Goal: Task Accomplishment & Management: Use online tool/utility

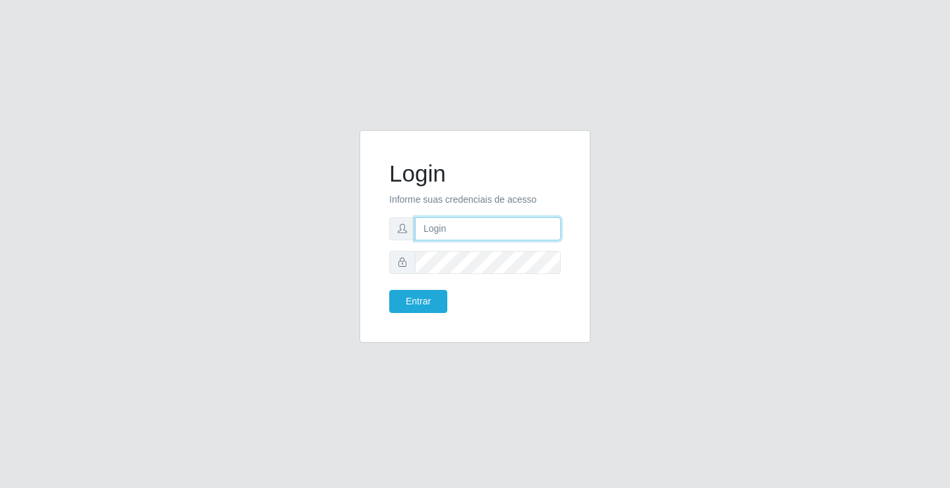
click at [440, 234] on input "text" at bounding box center [488, 228] width 146 height 23
type input "ediane@ideal"
click at [389, 290] on button "Entrar" at bounding box center [418, 301] width 58 height 23
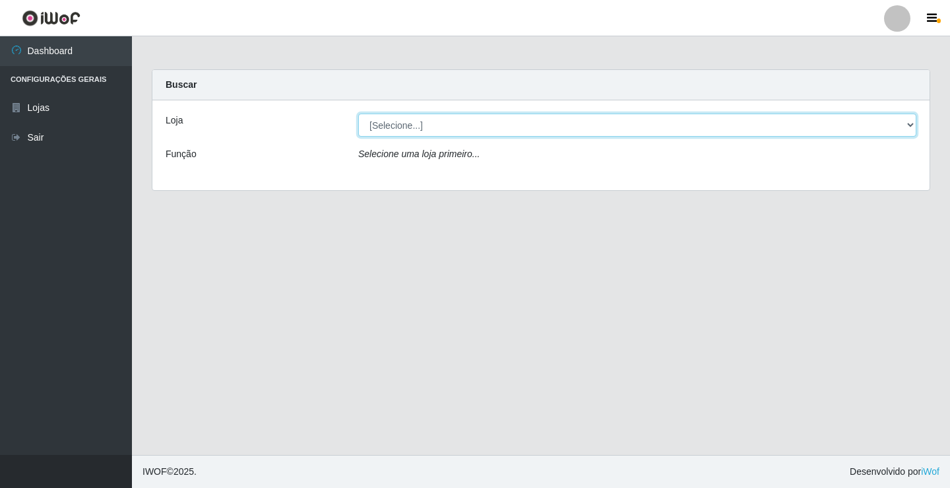
click at [425, 115] on select "[Selecione...] Ideal - Conceição" at bounding box center [637, 125] width 558 height 23
select select "231"
click at [358, 114] on select "[Selecione...] Ideal - Conceição" at bounding box center [637, 125] width 558 height 23
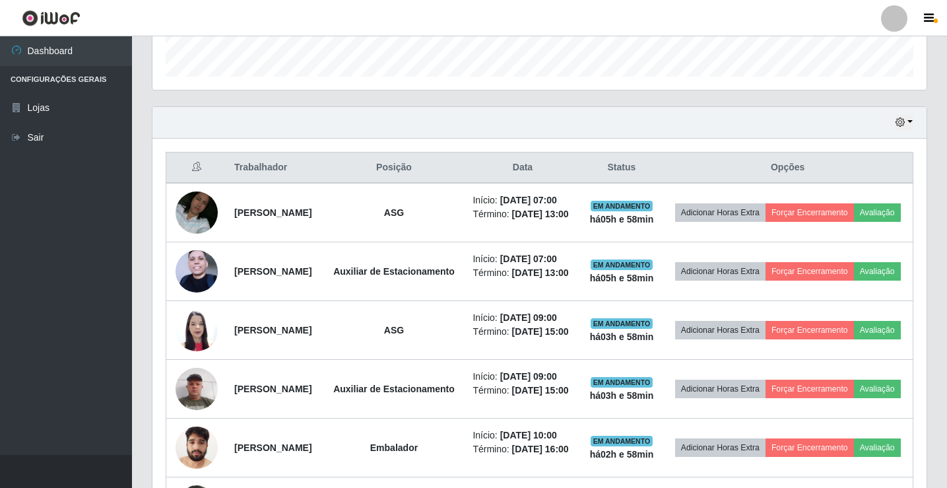
scroll to position [396, 0]
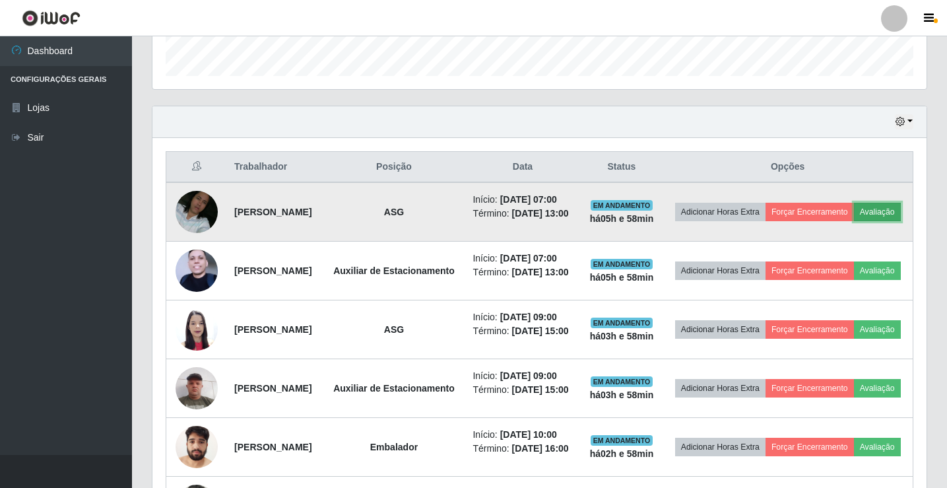
click at [854, 221] on button "Avaliação" at bounding box center [877, 212] width 47 height 18
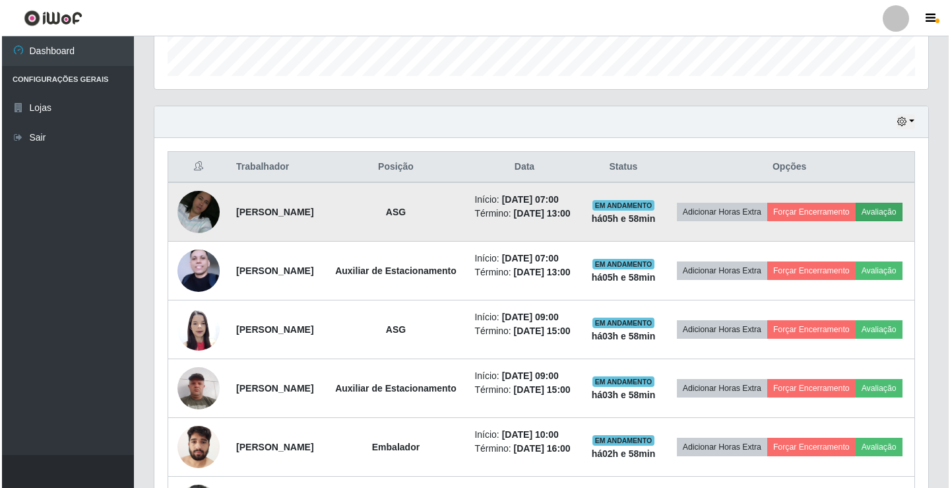
scroll to position [274, 767]
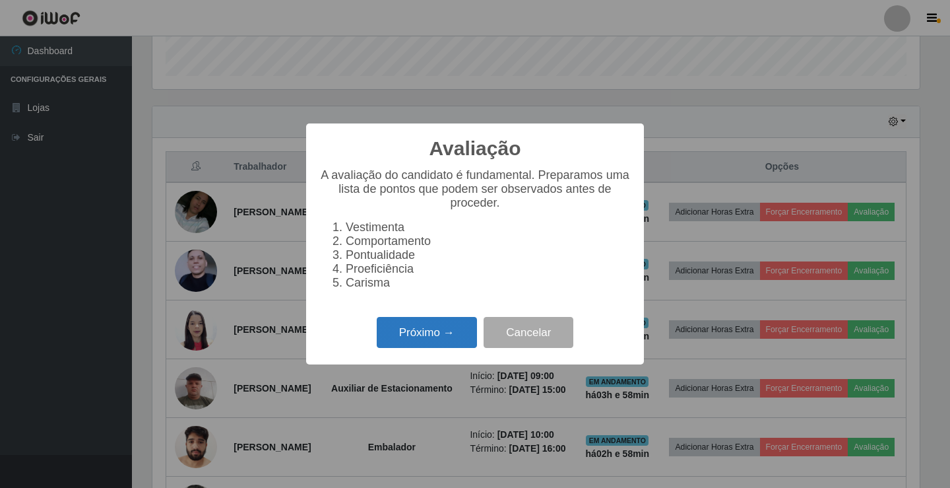
click at [428, 342] on button "Próximo →" at bounding box center [427, 332] width 100 height 31
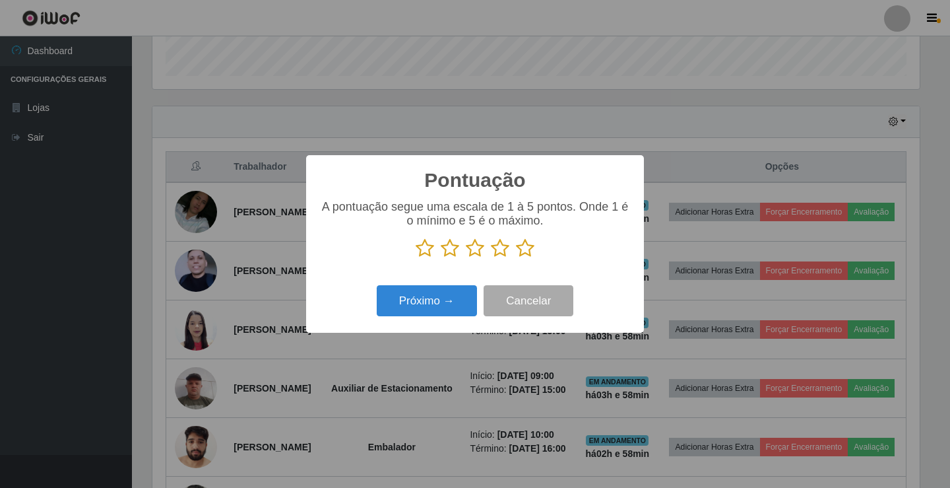
click at [524, 245] on icon at bounding box center [525, 248] width 18 height 20
click at [516, 258] on input "radio" at bounding box center [516, 258] width 0 height 0
click at [449, 300] on button "Próximo →" at bounding box center [427, 300] width 100 height 31
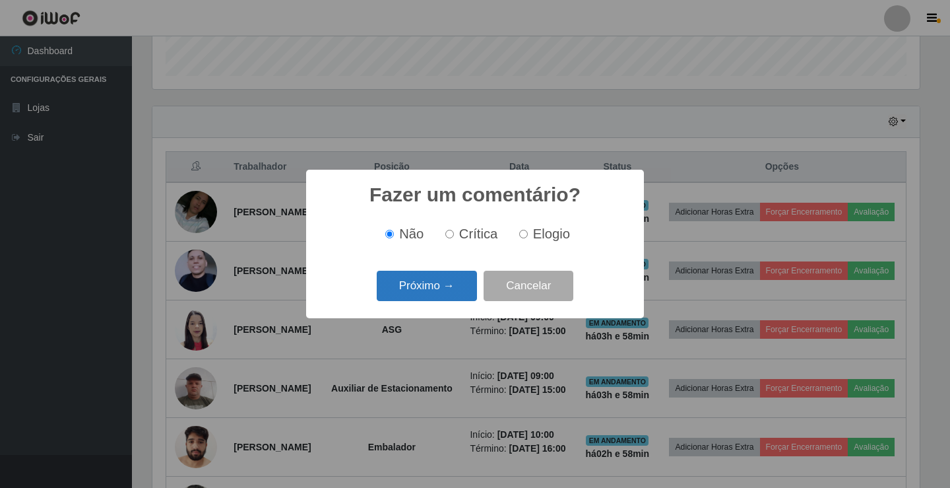
click at [459, 284] on button "Próximo →" at bounding box center [427, 286] width 100 height 31
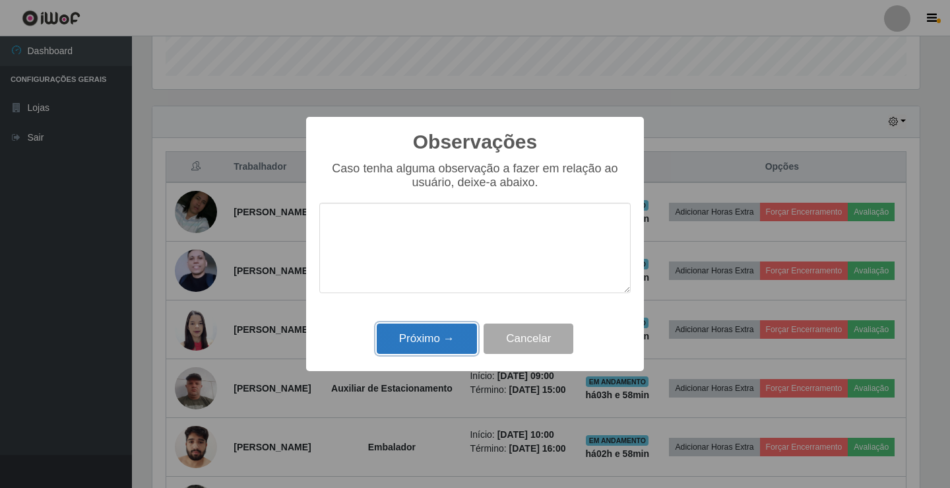
click at [458, 331] on button "Próximo →" at bounding box center [427, 338] width 100 height 31
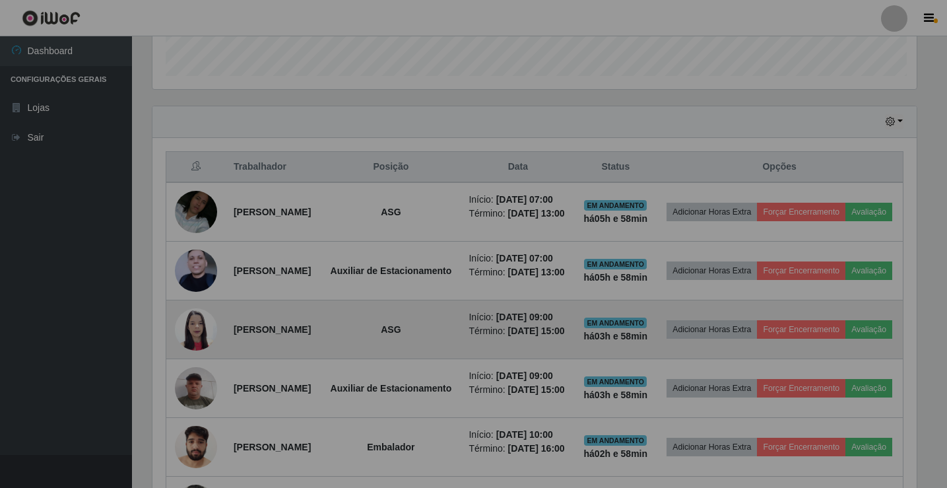
scroll to position [274, 774]
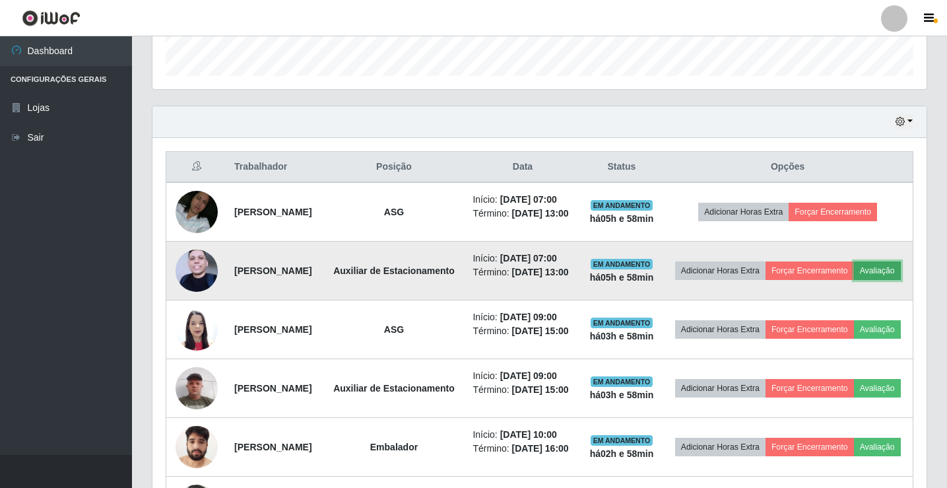
click at [854, 280] on button "Avaliação" at bounding box center [877, 270] width 47 height 18
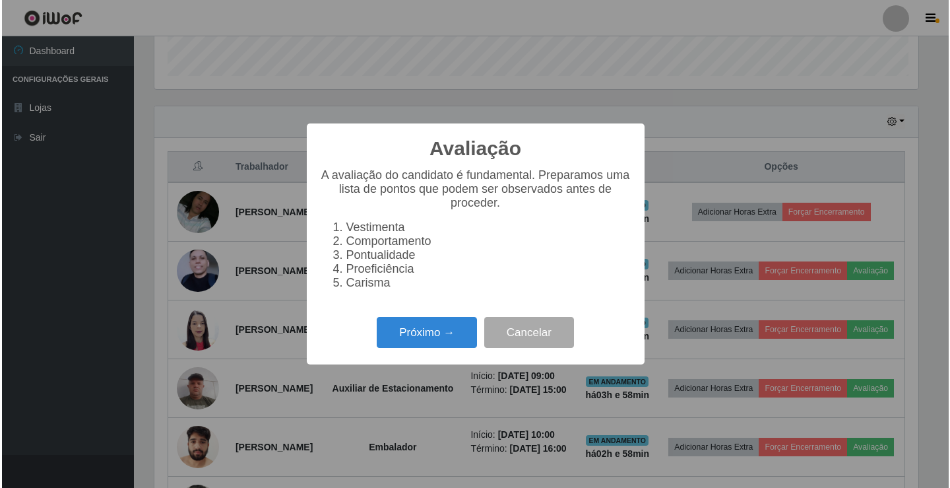
scroll to position [274, 767]
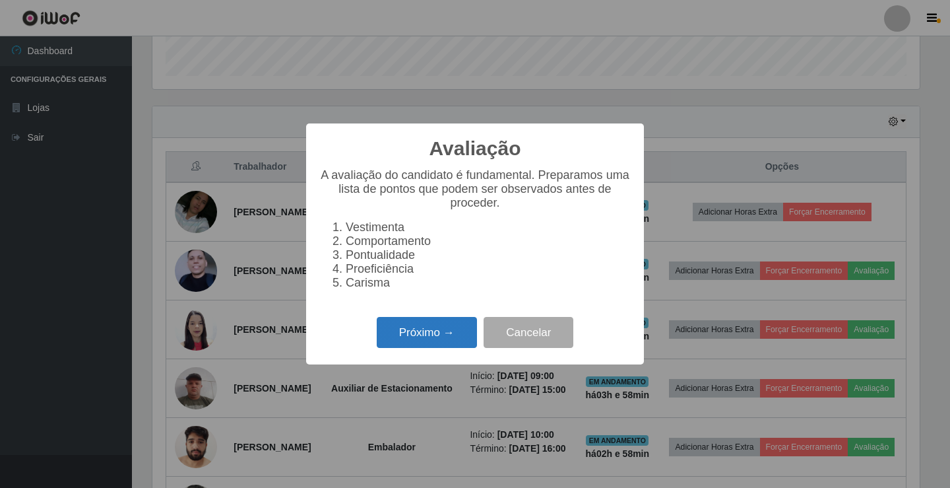
click at [469, 339] on button "Próximo →" at bounding box center [427, 332] width 100 height 31
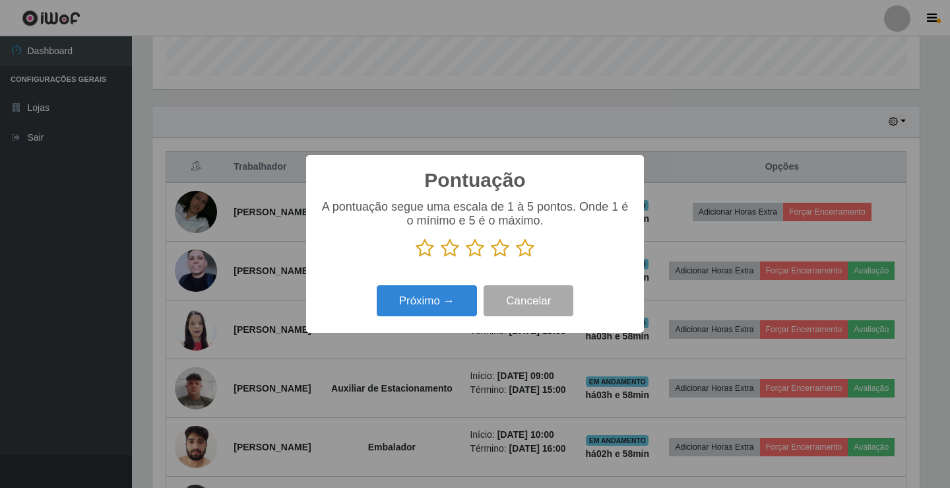
scroll to position [659645, 659151]
click at [521, 251] on icon at bounding box center [525, 248] width 18 height 20
click at [516, 258] on input "radio" at bounding box center [516, 258] width 0 height 0
click at [442, 292] on button "Próximo →" at bounding box center [427, 300] width 100 height 31
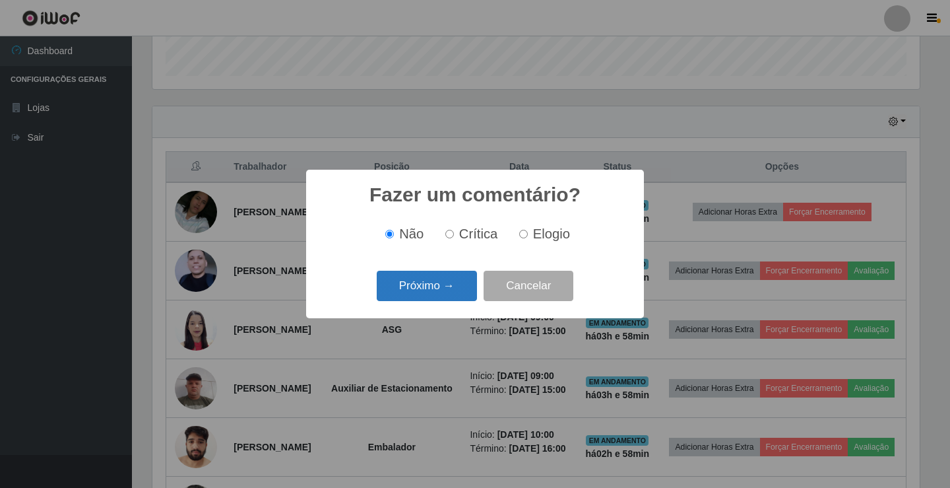
click at [456, 285] on button "Próximo →" at bounding box center [427, 286] width 100 height 31
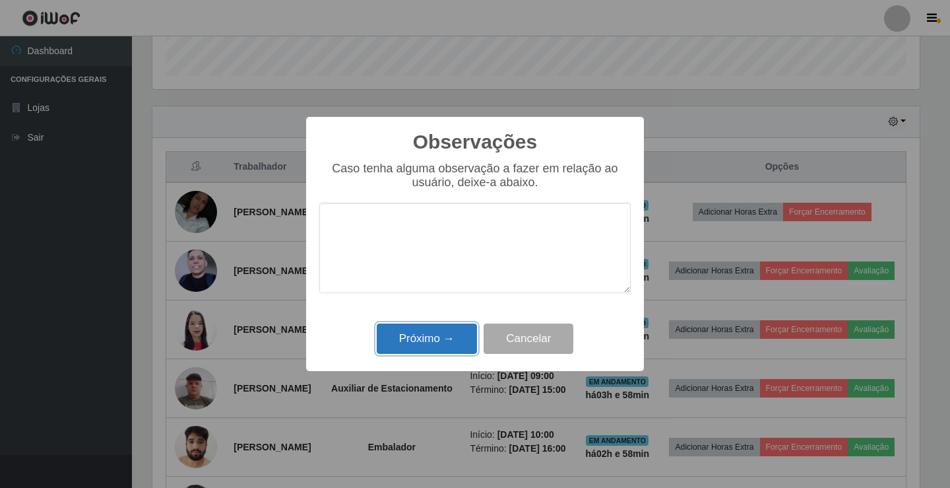
click at [463, 340] on button "Próximo →" at bounding box center [427, 338] width 100 height 31
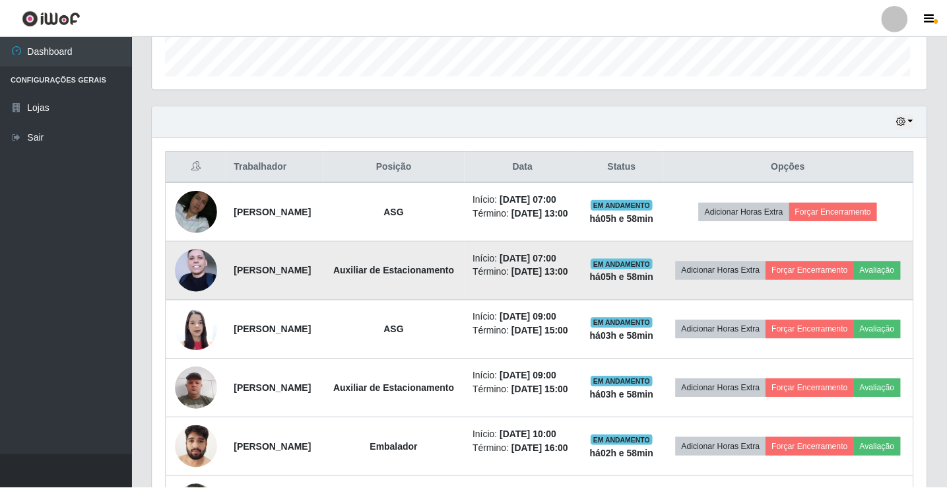
scroll to position [274, 774]
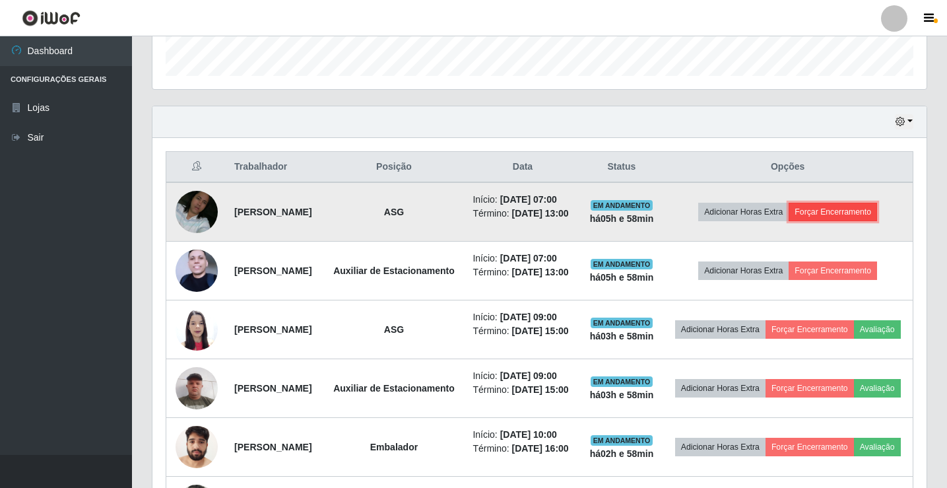
click at [855, 211] on button "Forçar Encerramento" at bounding box center [833, 212] width 88 height 18
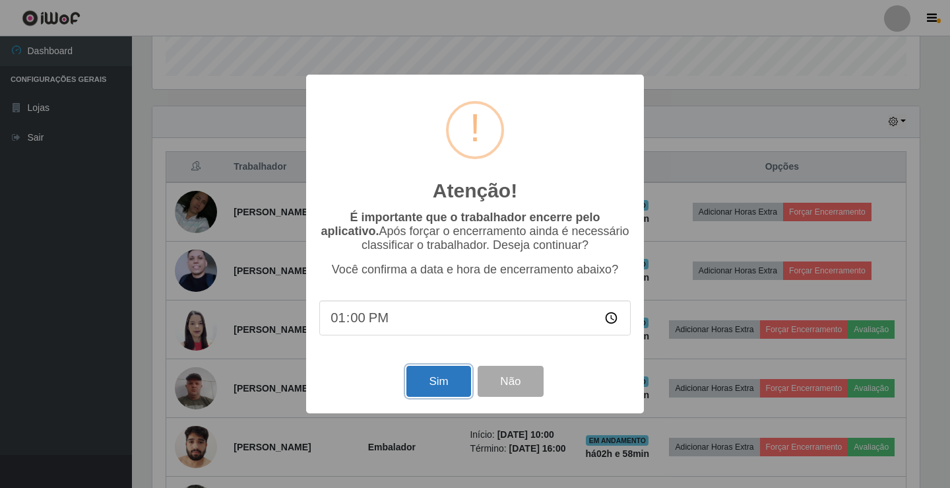
click at [452, 383] on button "Sim" at bounding box center [439, 381] width 64 height 31
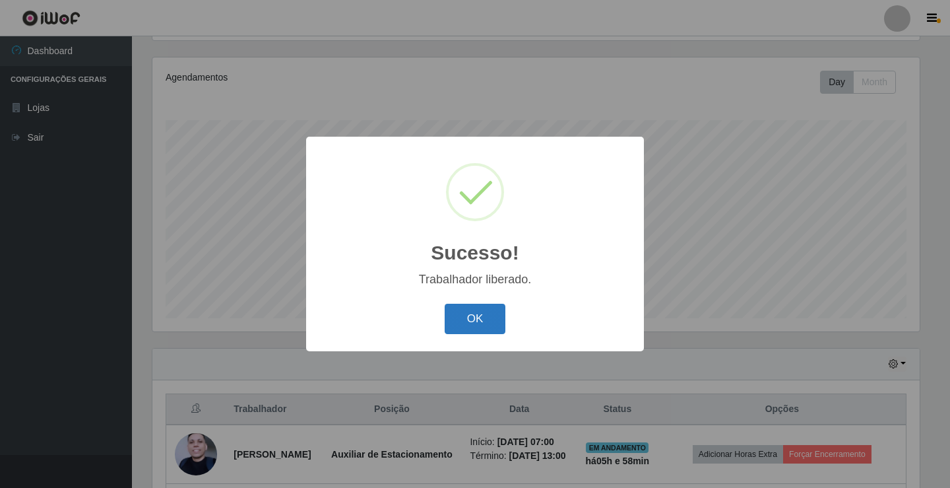
click at [467, 317] on button "OK" at bounding box center [475, 319] width 61 height 31
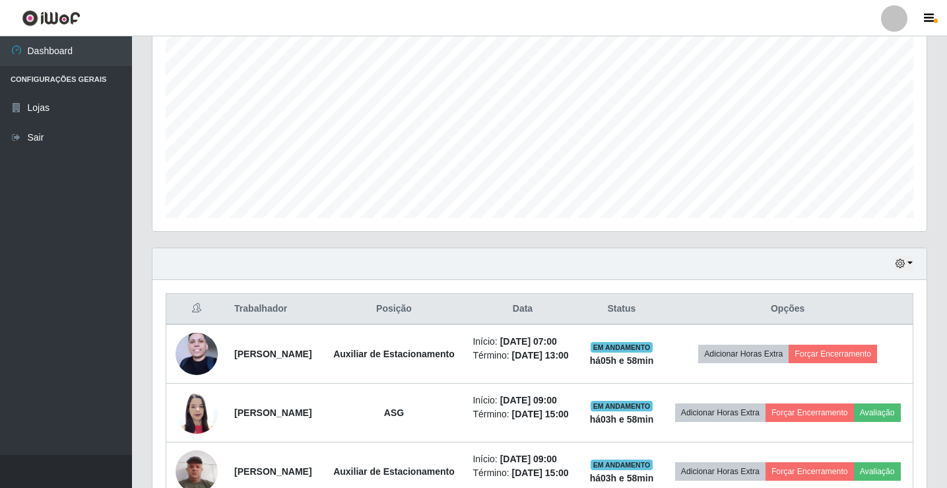
scroll to position [286, 0]
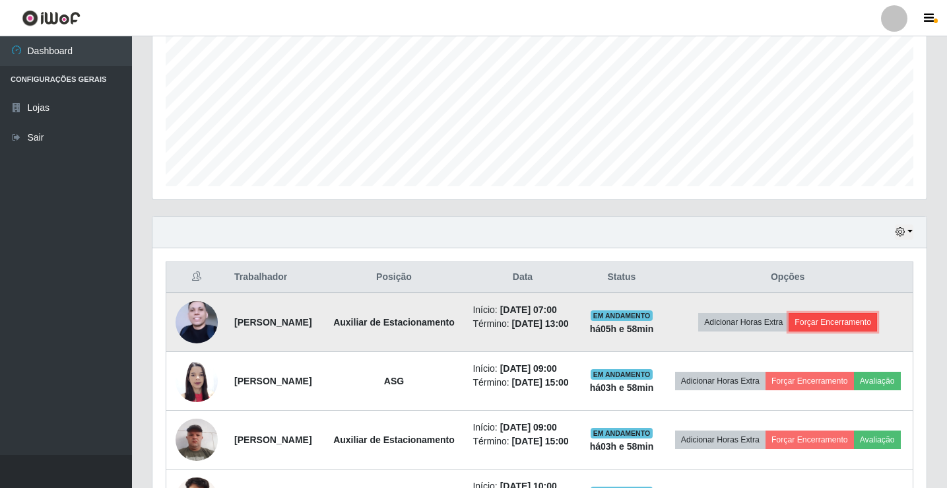
click at [845, 327] on button "Forçar Encerramento" at bounding box center [833, 322] width 88 height 18
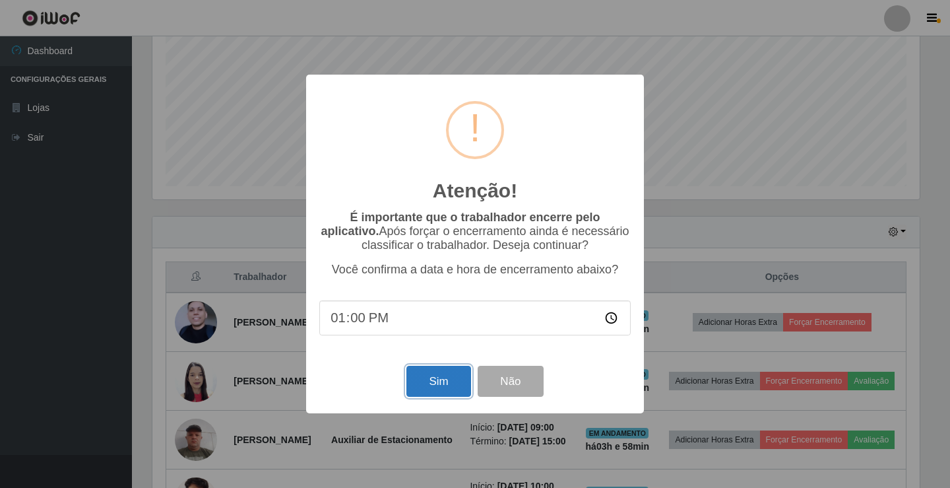
click at [445, 382] on button "Sim" at bounding box center [439, 381] width 64 height 31
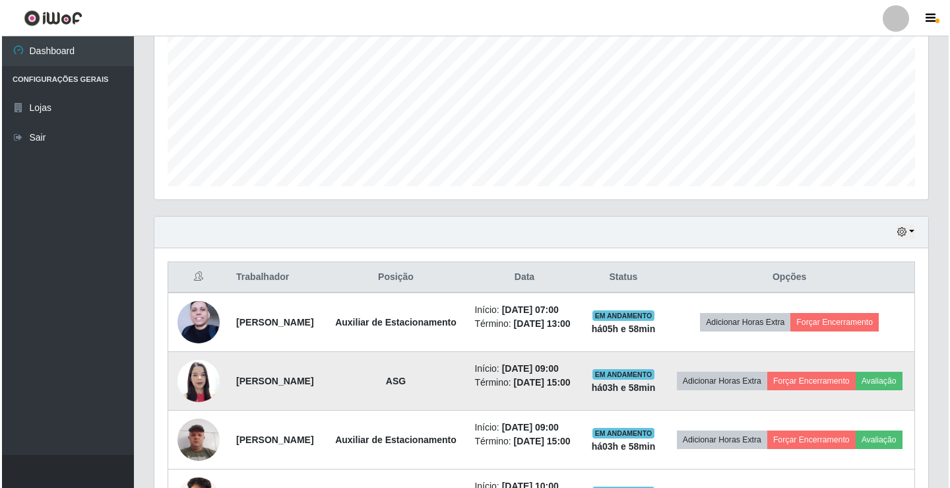
scroll to position [0, 0]
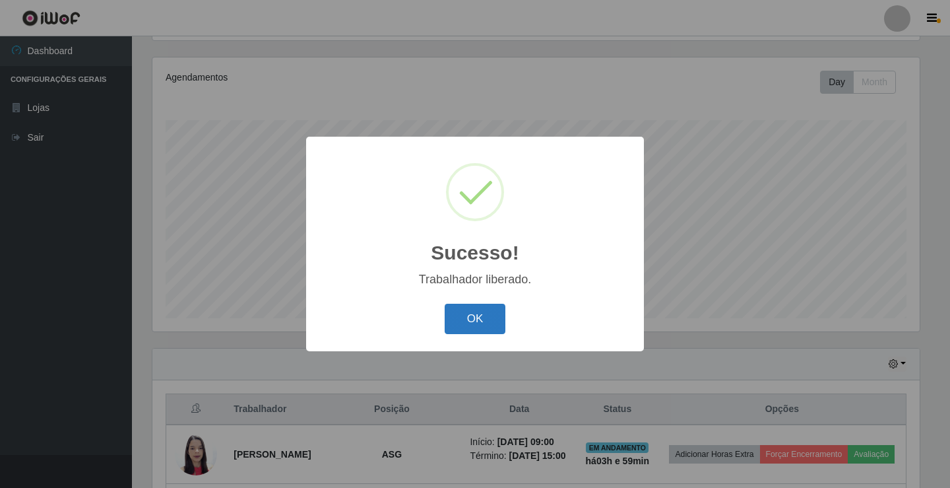
click at [487, 315] on button "OK" at bounding box center [475, 319] width 61 height 31
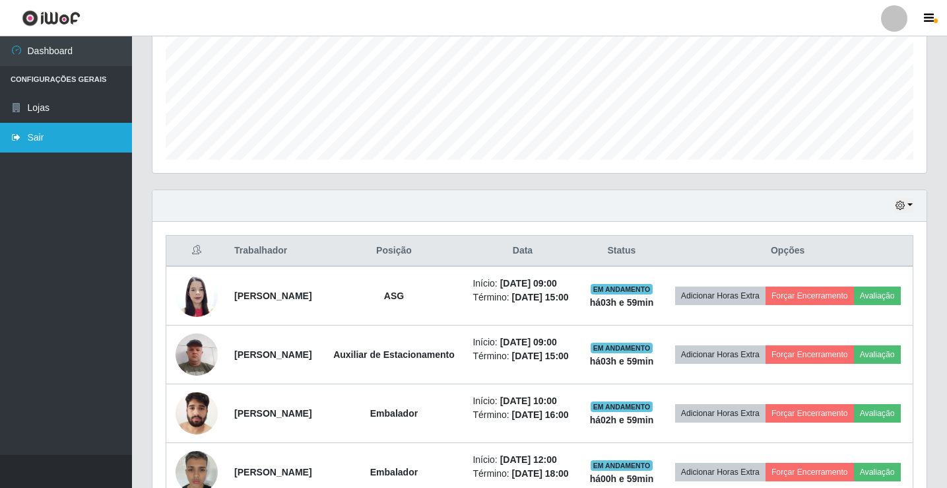
click at [106, 133] on link "Sair" at bounding box center [66, 138] width 132 height 30
